Goal: Transaction & Acquisition: Purchase product/service

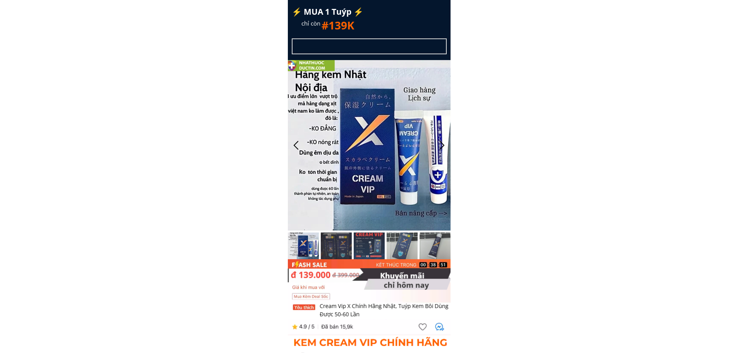
click at [411, 21] on h1 "#139K" at bounding box center [379, 25] width 116 height 17
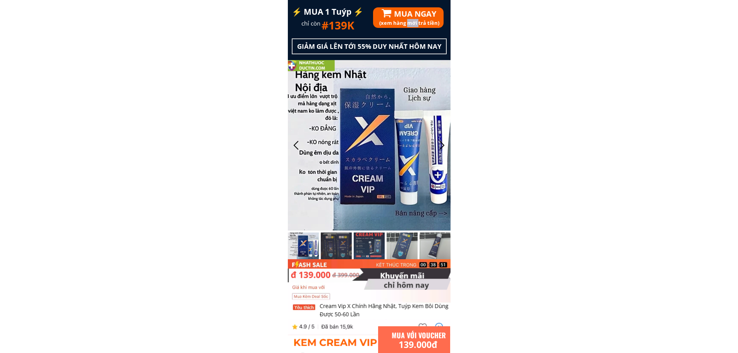
click at [411, 21] on h3 "(xem hàng mới trả tiền)" at bounding box center [456, 23] width 155 height 8
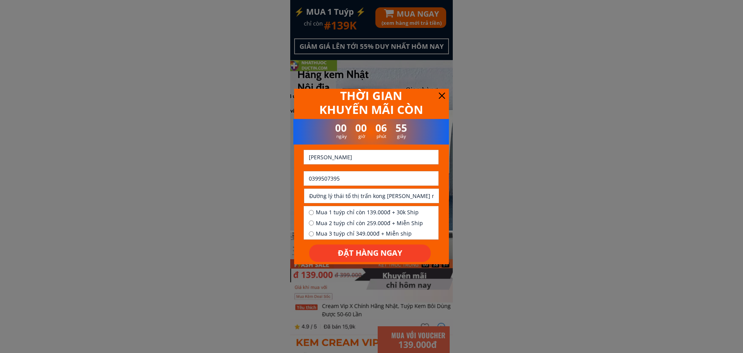
drag, startPoint x: 368, startPoint y: 177, endPoint x: 313, endPoint y: 178, distance: 55.0
click at [313, 178] on input "0399507395" at bounding box center [371, 178] width 129 height 14
paste input "903856066"
type input "0903856066"
click at [367, 153] on input "[PERSON_NAME]" at bounding box center [371, 157] width 129 height 14
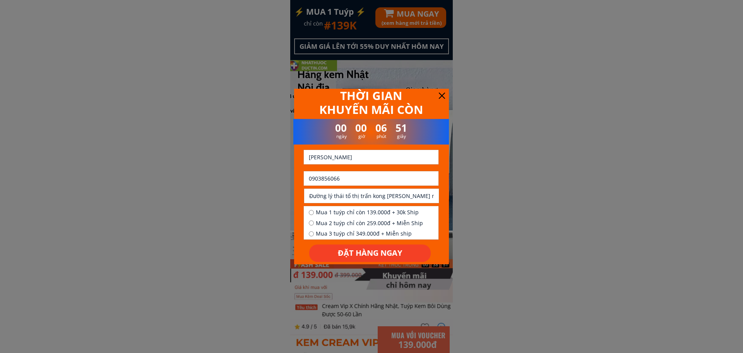
paste input "Võ phi hai"
type input "Võ phi hai"
click at [343, 194] on input "Đường lý thái tổ thị trấn kong [PERSON_NAME] mang yang tỉnh [GEOGRAPHIC_DATA]" at bounding box center [371, 196] width 129 height 14
paste input "195 khu vực 2 t t Đức hòa tỉnh [GEOGRAPHIC_DATA]"
type input "195 khu vực 2 t t Đức hòa tỉnh [GEOGRAPHIC_DATA]"
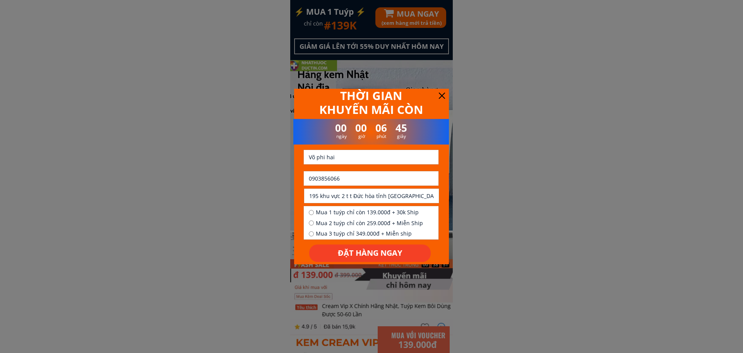
click at [345, 211] on span "Mua 1 tuýp chỉ còn 139.000đ + 30k Ship" at bounding box center [369, 212] width 107 height 9
radio input "true"
click at [368, 254] on p "ĐẶT HÀNG NGAY" at bounding box center [370, 252] width 122 height 17
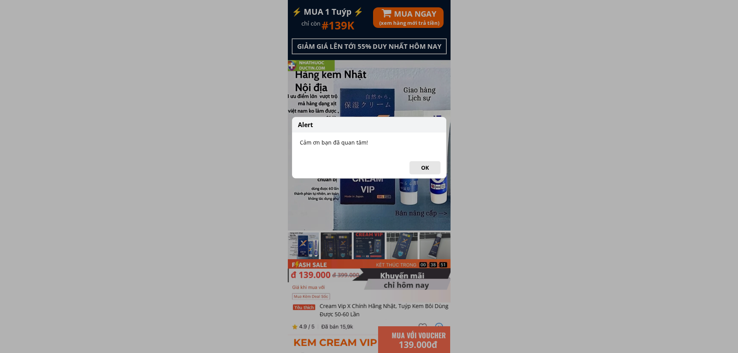
click at [403, 10] on div "Alert Cảm ơn bạn đã quan tâm! OK" at bounding box center [369, 176] width 738 height 353
click at [419, 175] on div "Alert Cảm ơn bạn đã quan tâm! OK" at bounding box center [369, 148] width 155 height 62
click at [419, 169] on button "OK" at bounding box center [424, 167] width 31 height 13
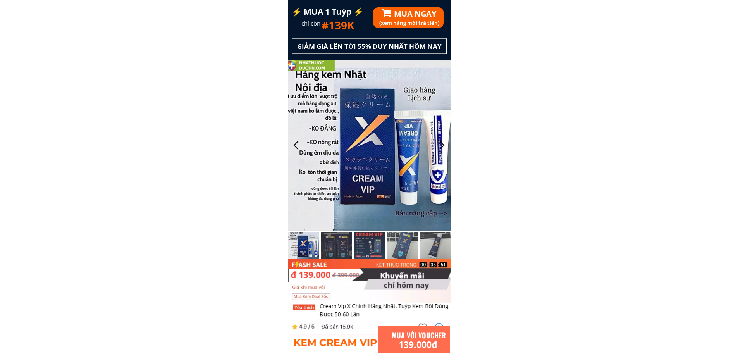
click at [402, 16] on div "(xem hàng mới trả tiền) MUA NGAY" at bounding box center [453, 17] width 161 height 21
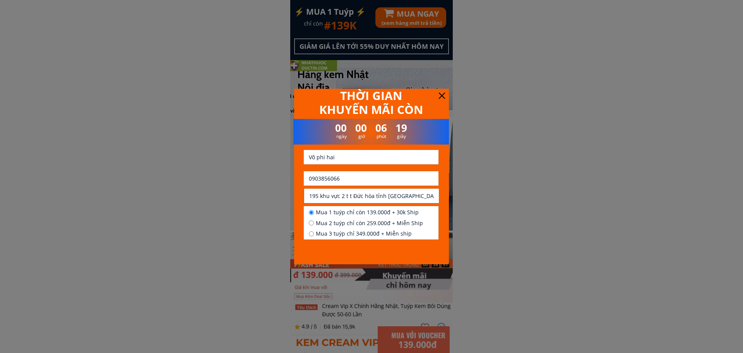
click at [343, 176] on input "0903856066" at bounding box center [371, 178] width 129 height 14
paste input "913251402"
type input "0913251402"
click at [357, 159] on input "text" at bounding box center [371, 157] width 129 height 14
paste input "SƠN"
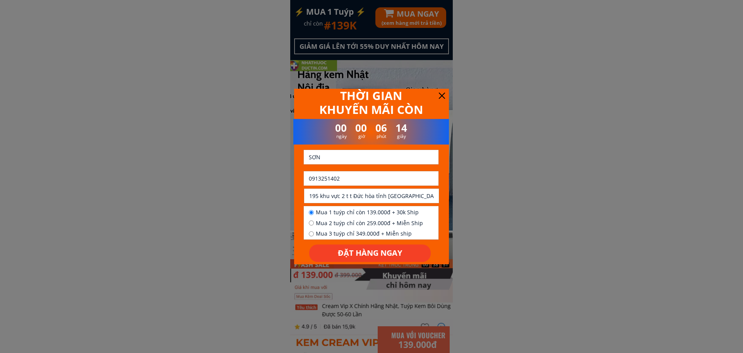
type input "SƠN"
click at [378, 190] on input "text" at bounding box center [371, 196] width 129 height 14
paste input "Nhà 220A, [GEOGRAPHIC_DATA], [GEOGRAPHIC_DATA], [GEOGRAPHIC_DATA] (cũ)"
type input "Nhà 220A, [GEOGRAPHIC_DATA], [GEOGRAPHIC_DATA], [GEOGRAPHIC_DATA] (cũ)"
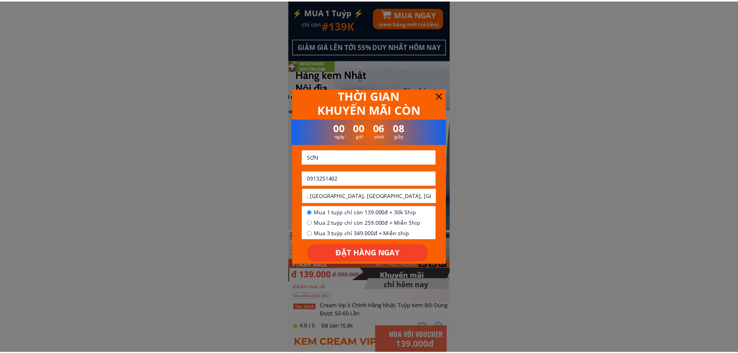
scroll to position [0, 0]
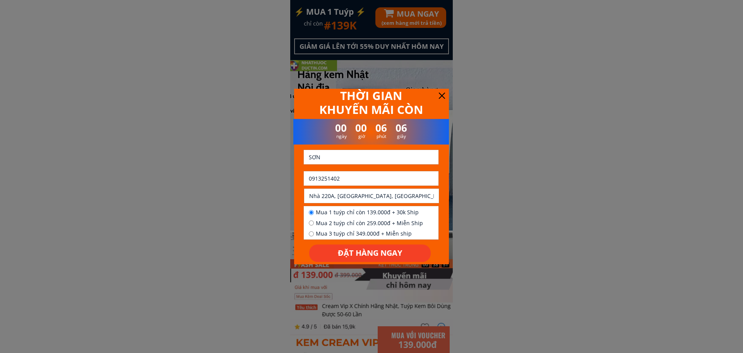
click at [359, 211] on span "Mua 1 tuýp chỉ còn 139.000đ + 30k Ship" at bounding box center [369, 212] width 107 height 9
radio input "true"
click at [374, 251] on p "ĐẶT HÀNG NGAY" at bounding box center [370, 252] width 122 height 17
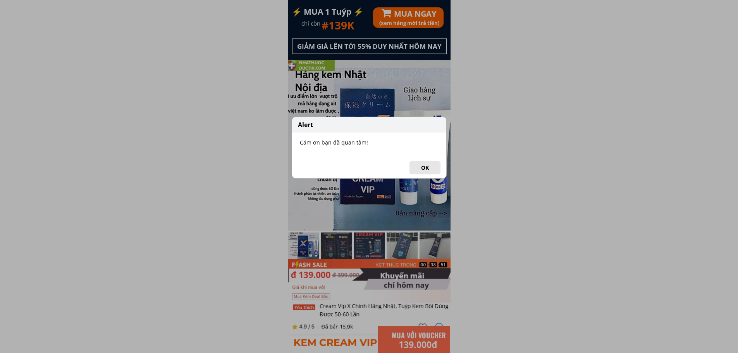
click at [429, 164] on button "OK" at bounding box center [424, 167] width 31 height 13
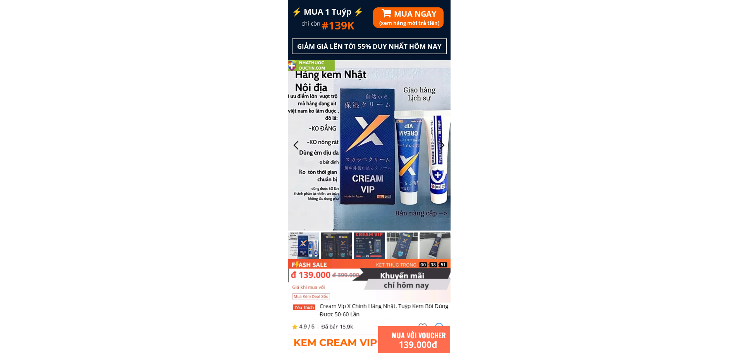
click at [422, 22] on h3 "(xem hàng mới trả tiền)" at bounding box center [456, 23] width 155 height 8
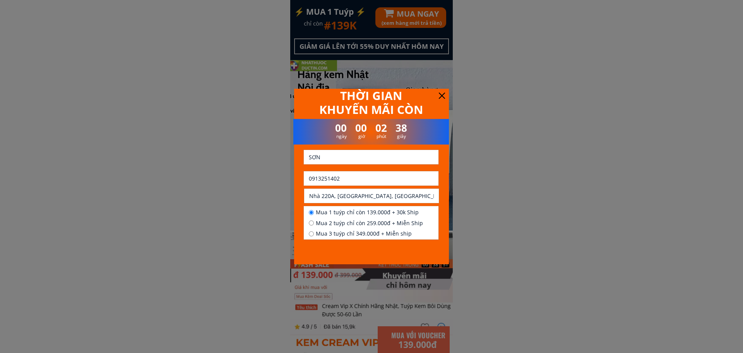
click at [343, 179] on input "0913251402" at bounding box center [371, 178] width 129 height 14
paste input "916117177"
type input "0916117177"
click at [342, 154] on input "text" at bounding box center [371, 157] width 129 height 14
paste input "Phao"
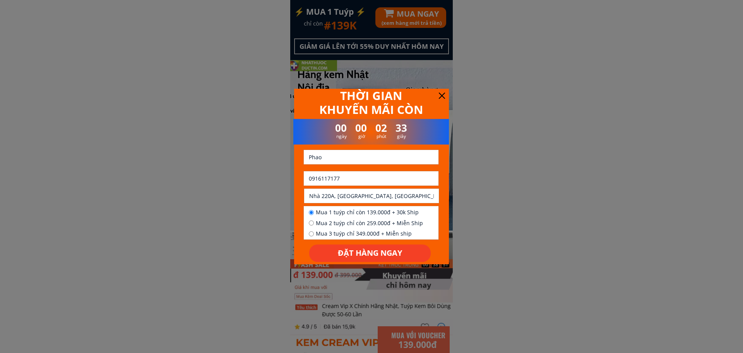
type input "Phao"
click at [342, 189] on input "text" at bounding box center [371, 196] width 129 height 14
paste input "29 Bùi tư toàn hcm"
type input "29 Bùi tư toàn hcm"
click at [338, 209] on span "Mua 1 tuýp chỉ còn 139.000đ + 30k Ship" at bounding box center [369, 212] width 107 height 9
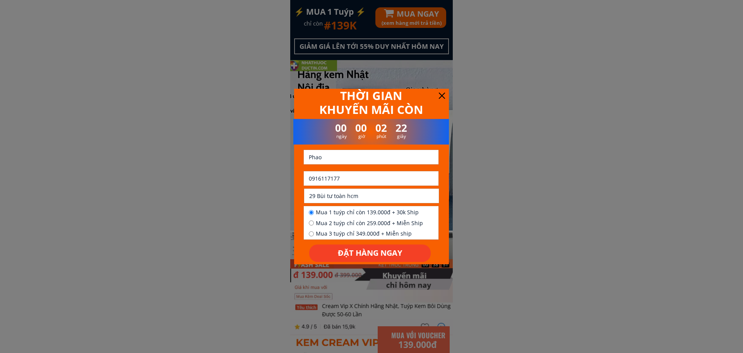
radio input "true"
click at [359, 254] on p "ĐẶT HÀNG NGAY" at bounding box center [370, 252] width 122 height 17
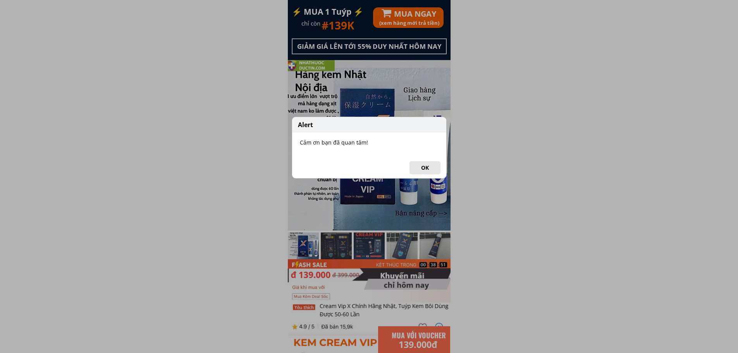
click at [418, 168] on button "OK" at bounding box center [424, 167] width 31 height 13
